Goal: Task Accomplishment & Management: Complete application form

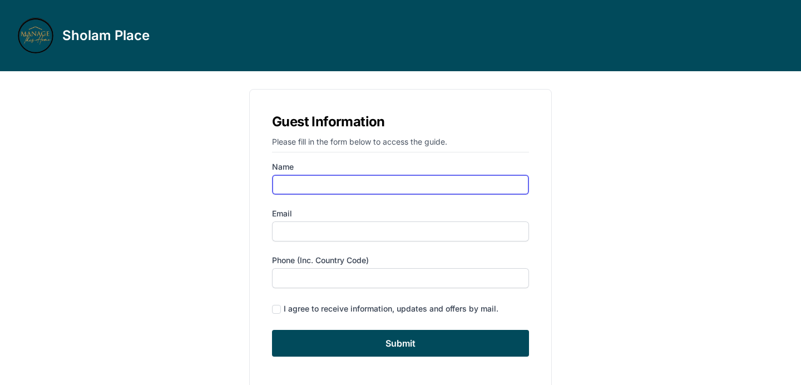
click at [428, 184] on input "Name" at bounding box center [400, 185] width 257 height 20
type input "[PERSON_NAME]"
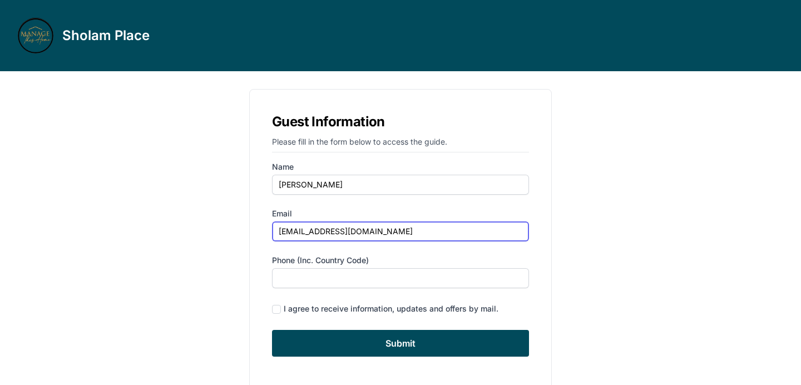
type input "[EMAIL_ADDRESS][DOMAIN_NAME]"
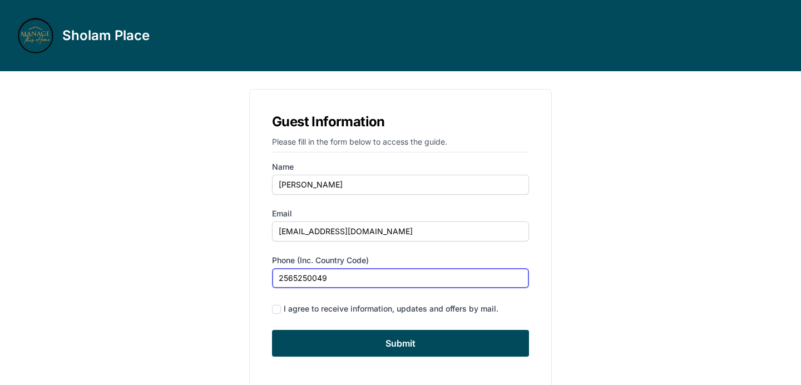
scroll to position [25, 0]
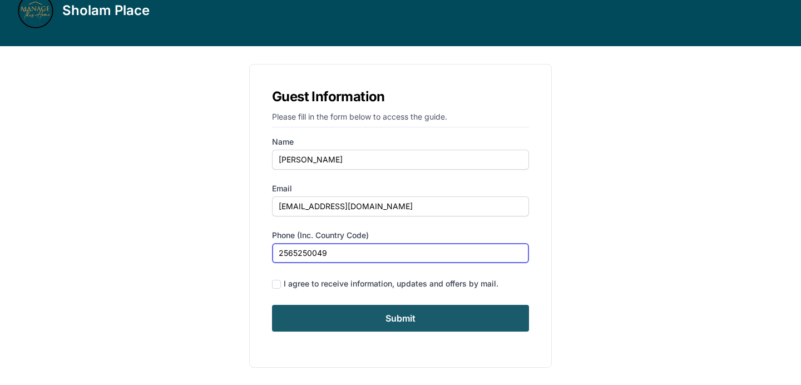
type input "2565250049"
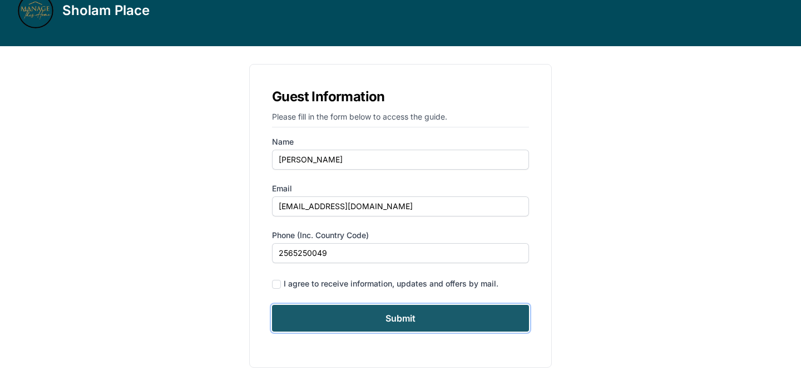
click at [454, 317] on input "Submit" at bounding box center [400, 318] width 257 height 27
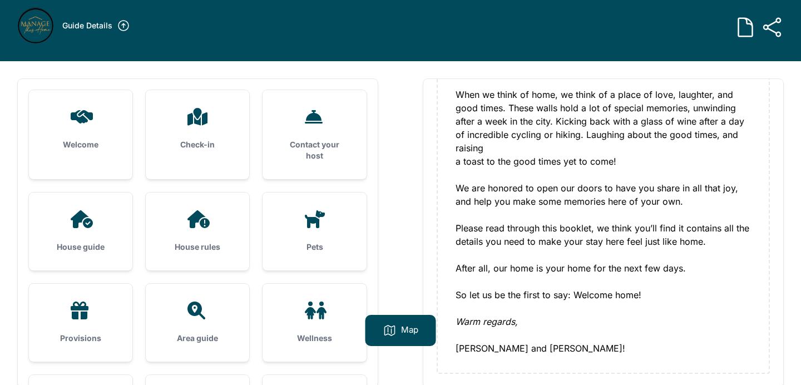
scroll to position [21, 0]
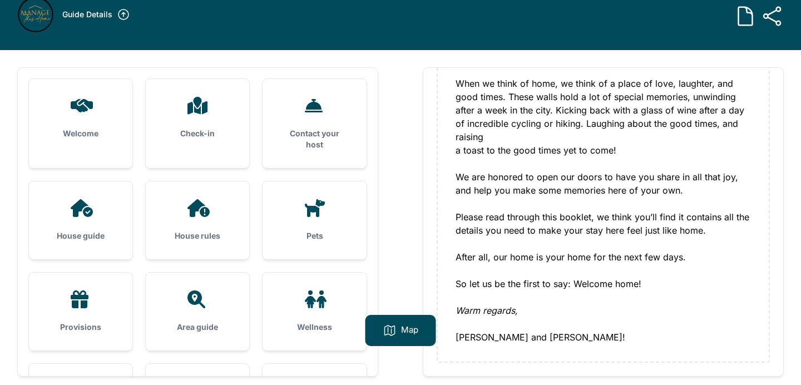
click at [97, 107] on div at bounding box center [81, 106] width 68 height 18
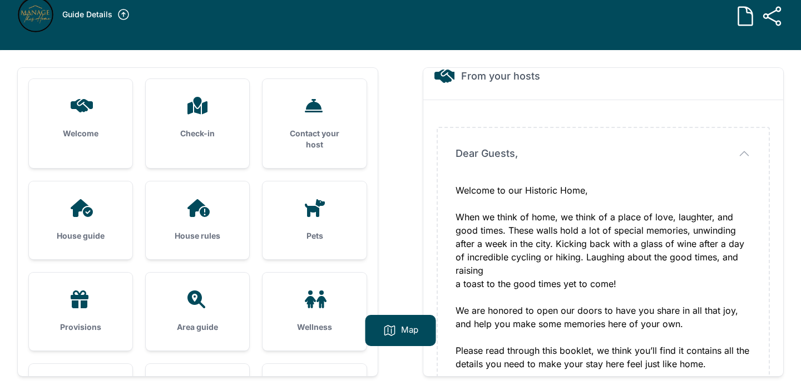
scroll to position [16, 0]
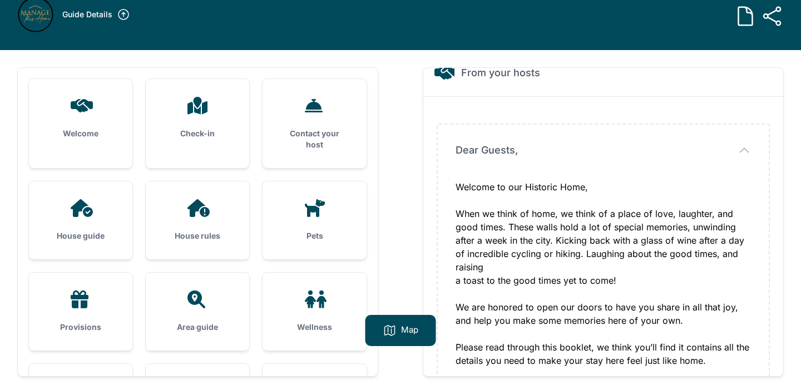
click at [193, 105] on icon at bounding box center [197, 106] width 27 height 18
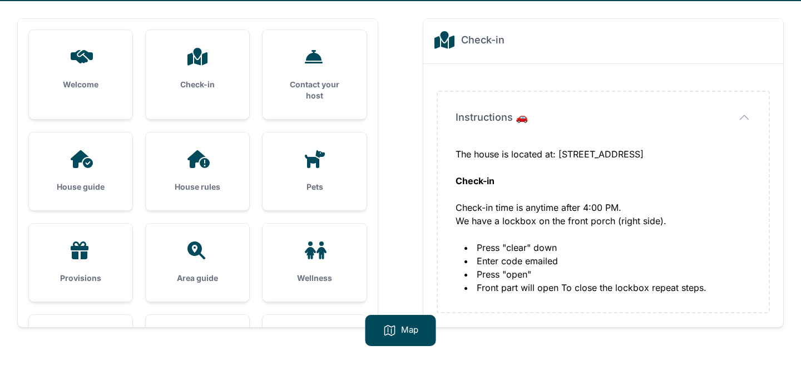
scroll to position [71, 0]
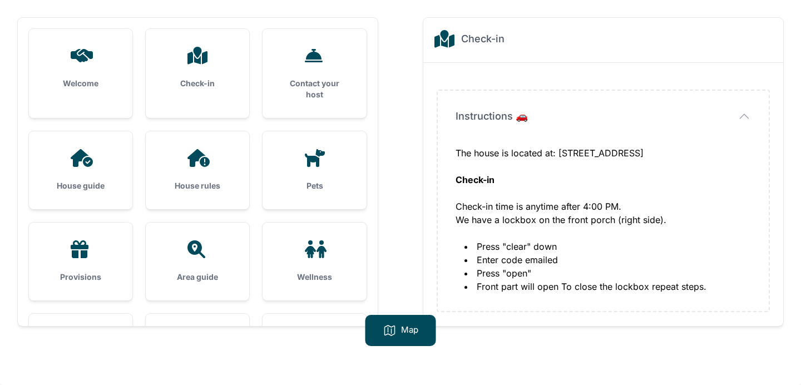
click at [307, 82] on h3 "Contact your host" at bounding box center [314, 89] width 68 height 22
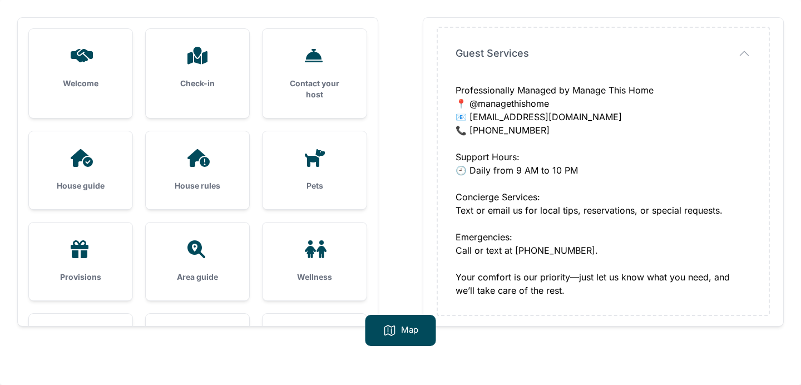
scroll to position [66, 0]
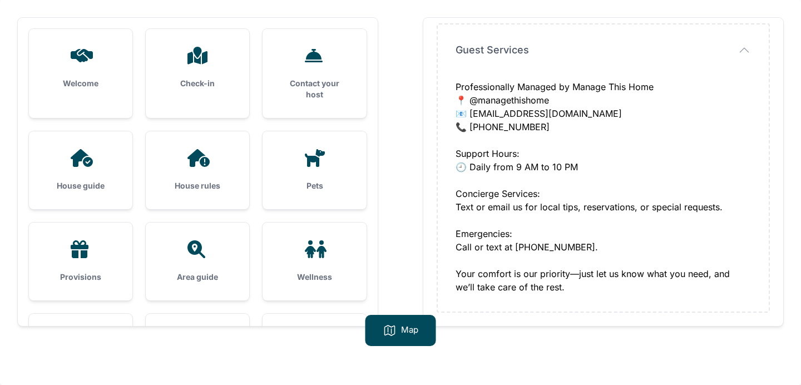
click at [101, 157] on div at bounding box center [81, 158] width 68 height 18
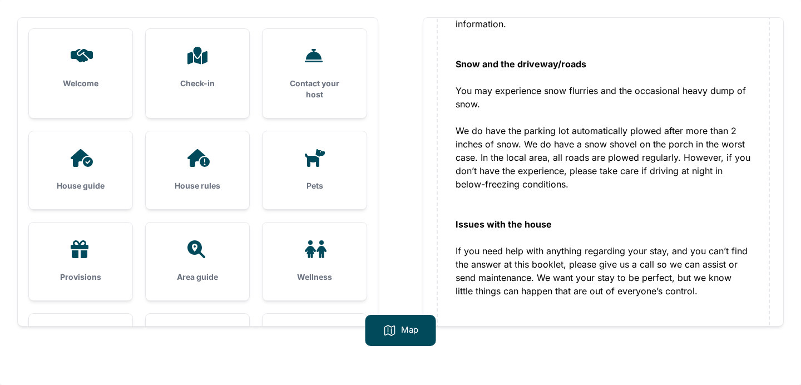
scroll to position [1628, 0]
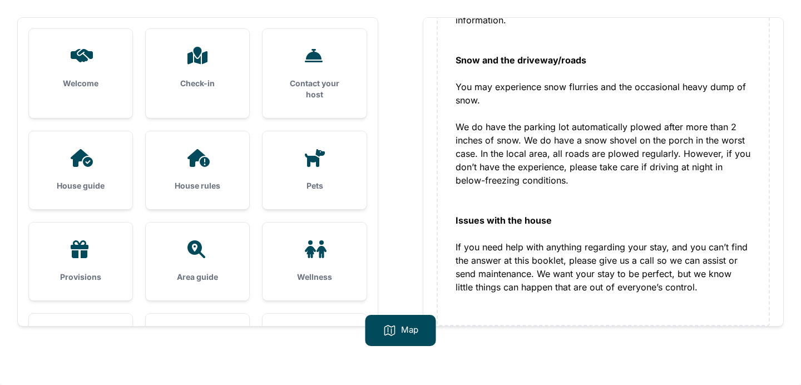
click at [306, 169] on div "Pets" at bounding box center [314, 170] width 103 height 78
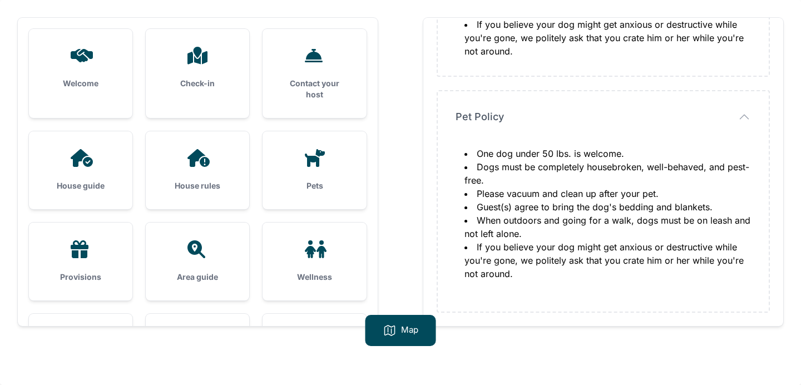
scroll to position [222, 0]
click at [230, 171] on div "House rules" at bounding box center [197, 170] width 103 height 78
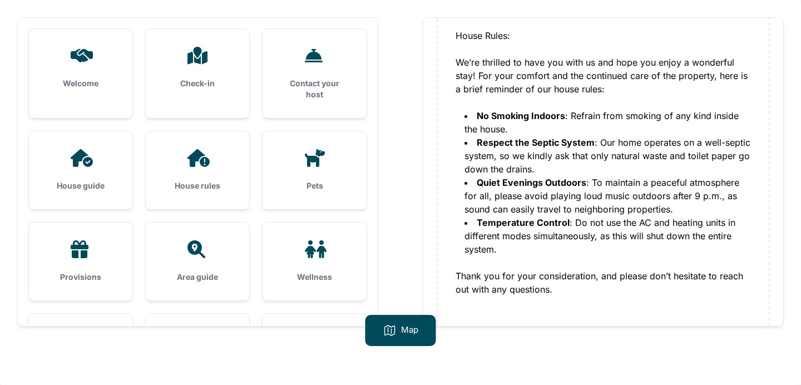
scroll to position [133, 0]
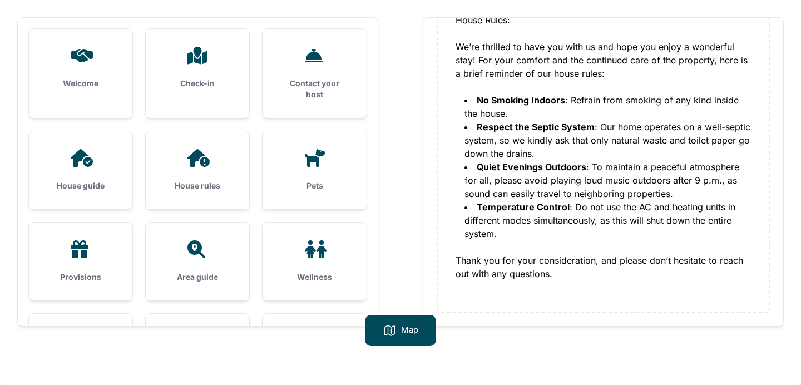
click at [82, 251] on icon at bounding box center [80, 249] width 18 height 18
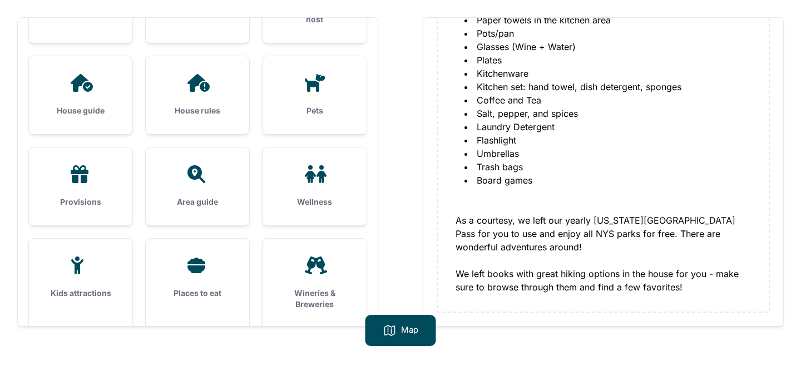
scroll to position [77, 0]
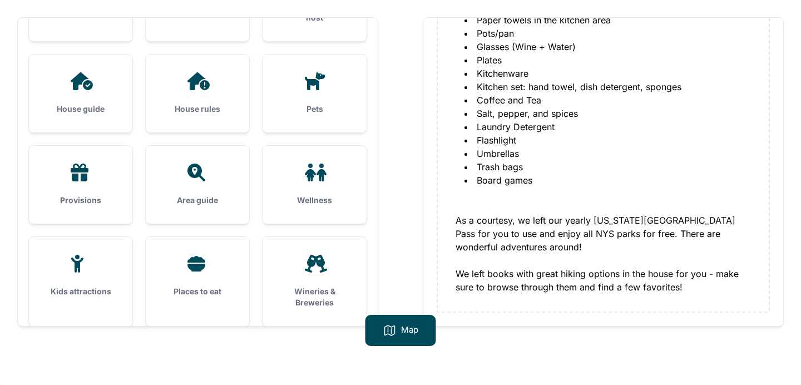
click at [216, 181] on div at bounding box center [198, 173] width 68 height 18
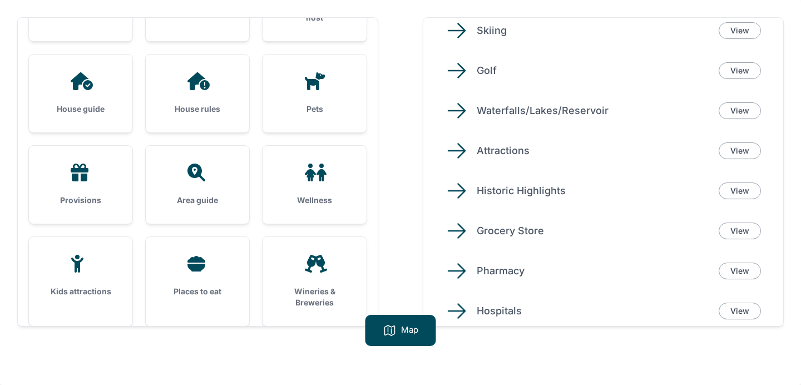
scroll to position [115, 0]
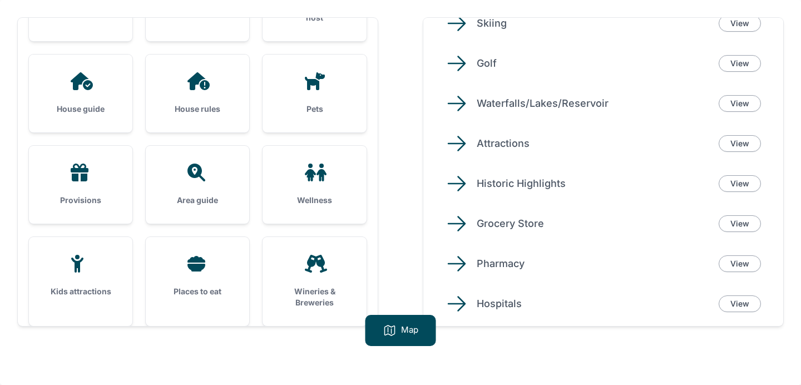
click at [305, 179] on icon at bounding box center [315, 173] width 27 height 18
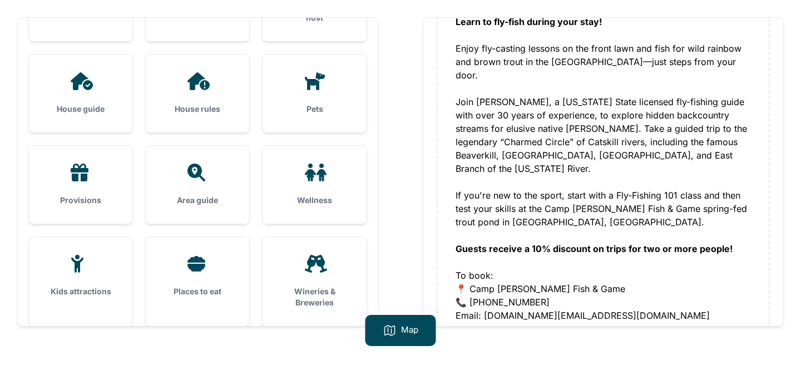
scroll to position [160, 0]
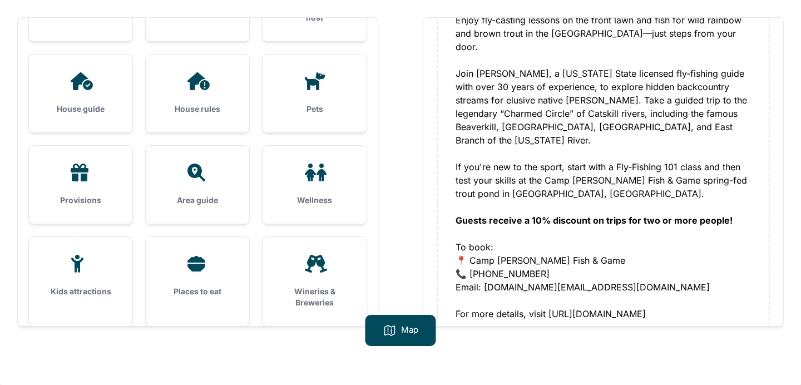
click at [92, 289] on h3 "Kids attractions" at bounding box center [81, 291] width 68 height 11
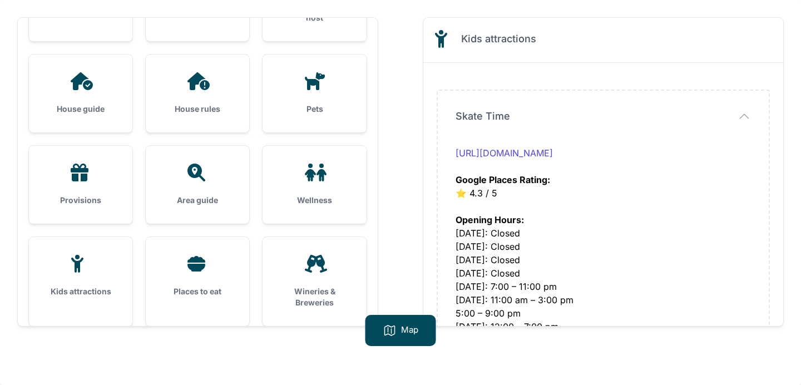
click at [194, 284] on div "Places to eat" at bounding box center [197, 276] width 103 height 78
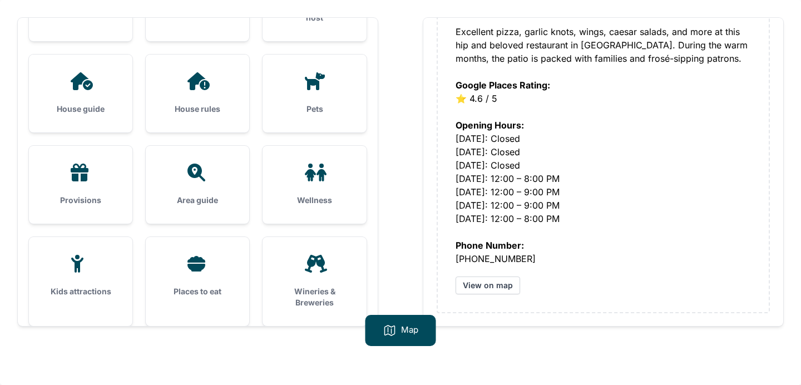
scroll to position [919, 0]
click at [300, 271] on div at bounding box center [314, 264] width 68 height 18
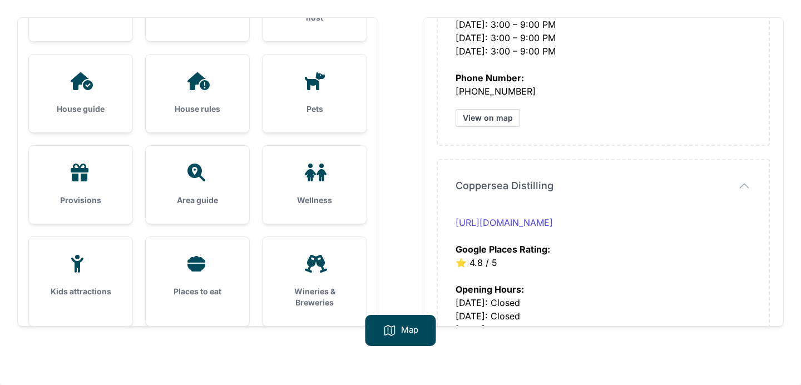
scroll to position [179, 0]
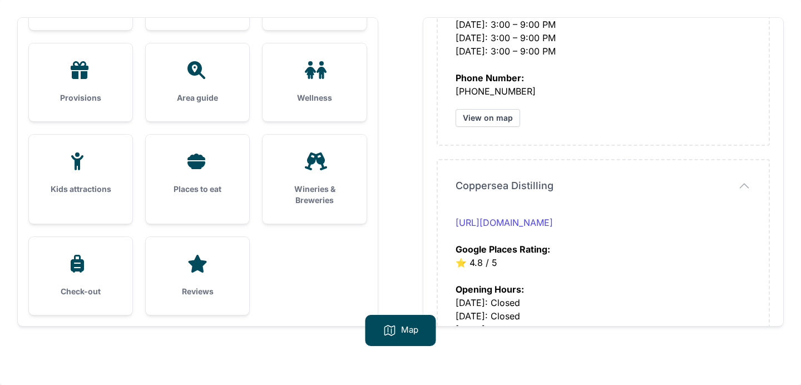
click at [97, 307] on div "Check-out" at bounding box center [80, 276] width 103 height 78
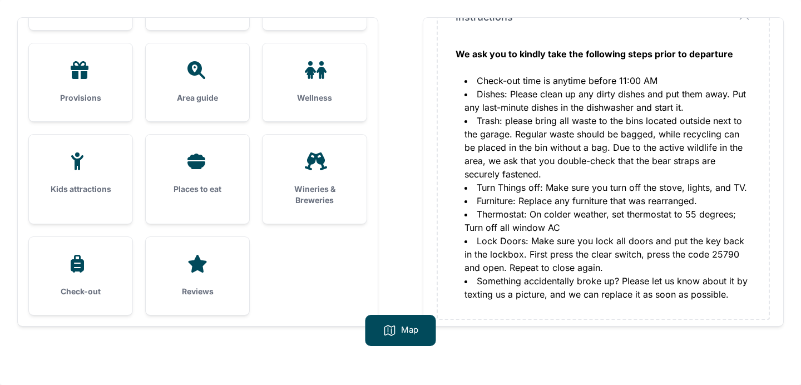
scroll to position [106, 0]
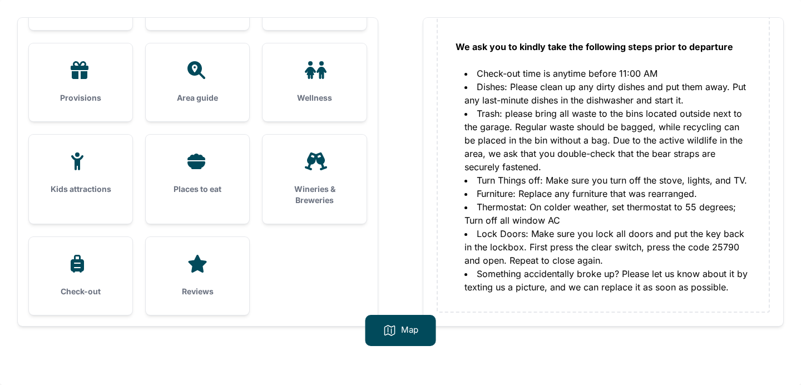
click at [221, 292] on h3 "Reviews" at bounding box center [198, 291] width 68 height 11
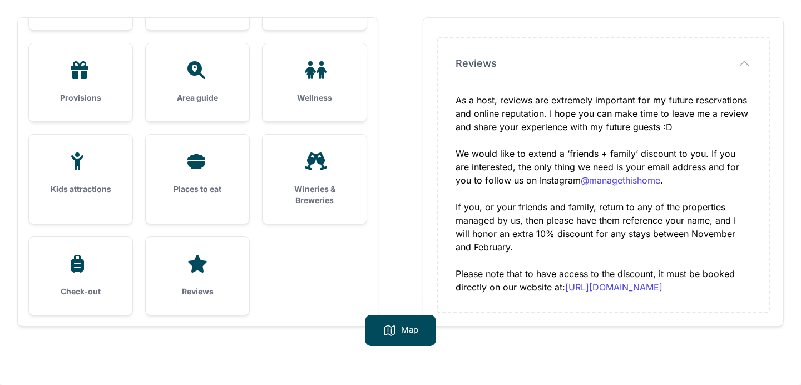
scroll to position [0, 0]
